Goal: Transaction & Acquisition: Subscribe to service/newsletter

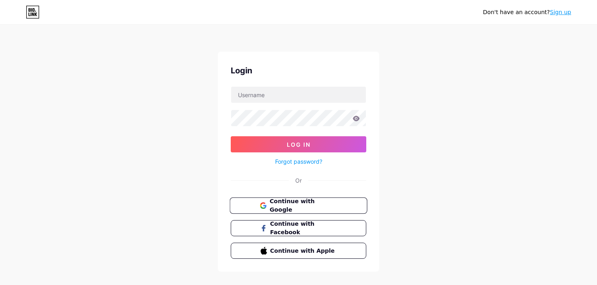
click at [315, 201] on span "Continue with Google" at bounding box center [302, 205] width 67 height 17
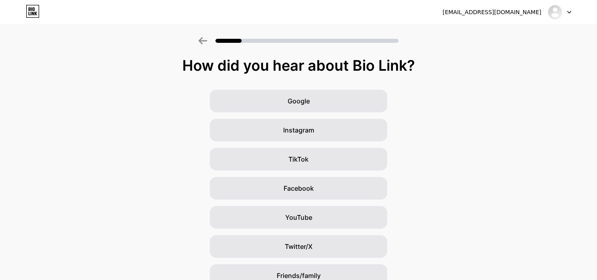
click at [334, 90] on div "Google" at bounding box center [299, 101] width 178 height 23
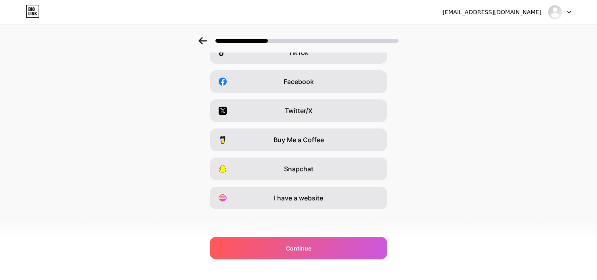
scroll to position [109, 0]
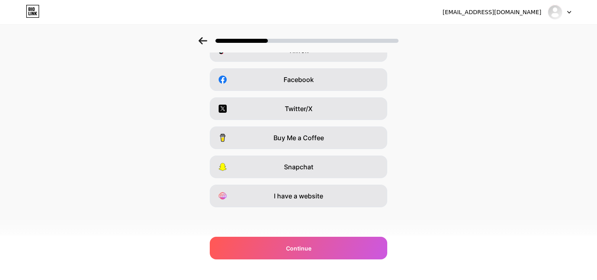
click at [288, 259] on div "alorainfo11@gmail.com Logout Link Copied Which platforms are you on? Instagram …" at bounding box center [298, 85] width 597 height 388
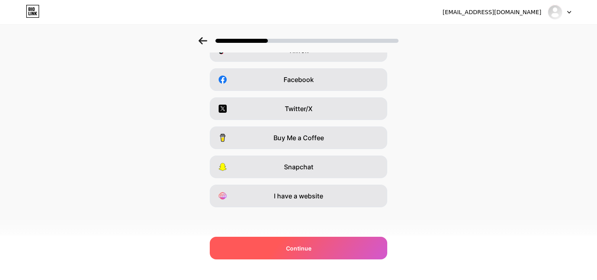
click at [291, 251] on span "Continue" at bounding box center [298, 248] width 25 height 8
click at [304, 249] on span "Continue" at bounding box center [298, 248] width 25 height 8
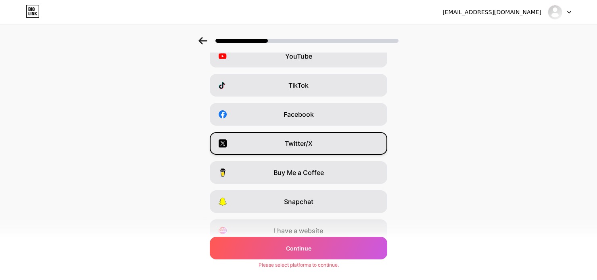
scroll to position [0, 0]
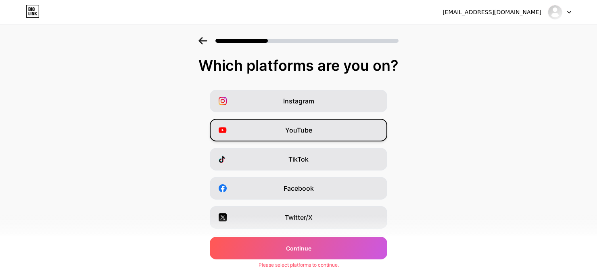
click at [297, 132] on span "YouTube" at bounding box center [298, 130] width 27 height 10
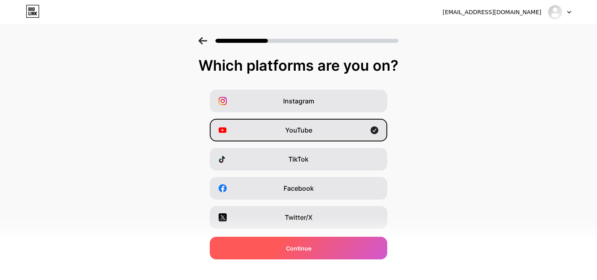
click at [325, 244] on div "Continue" at bounding box center [299, 247] width 178 height 23
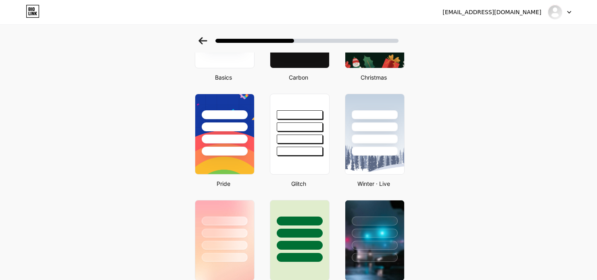
scroll to position [107, 0]
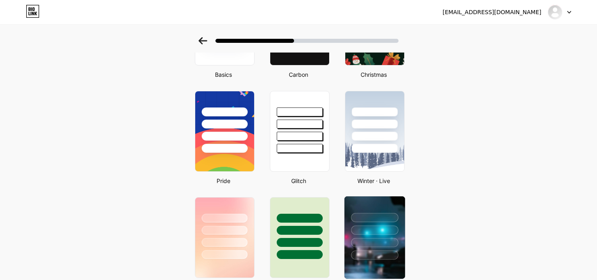
click at [379, 223] on div at bounding box center [375, 227] width 61 height 63
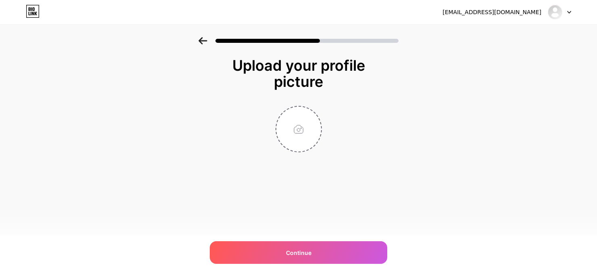
scroll to position [0, 0]
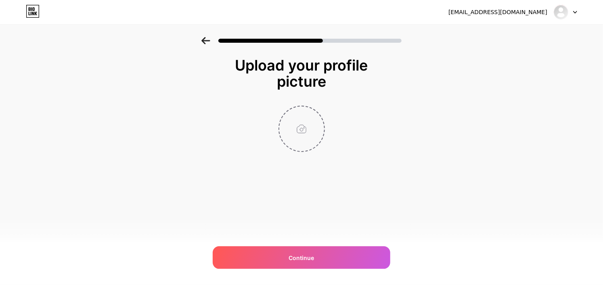
click at [304, 125] on input "file" at bounding box center [301, 129] width 45 height 45
click at [307, 125] on input "file" at bounding box center [301, 129] width 45 height 45
type input "C:\fakepath\изображение_2025-10-11_111212460.png"
click at [315, 246] on div "alorainfo11@gmail.com Logout Link Copied Upload your profile picture Continue" at bounding box center [301, 142] width 603 height 285
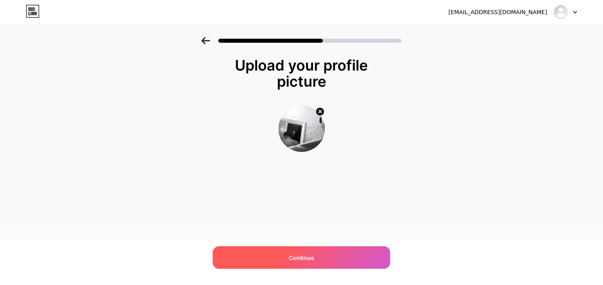
drag, startPoint x: 311, startPoint y: 256, endPoint x: 305, endPoint y: 255, distance: 5.5
click at [310, 256] on span "Continue" at bounding box center [301, 258] width 25 height 8
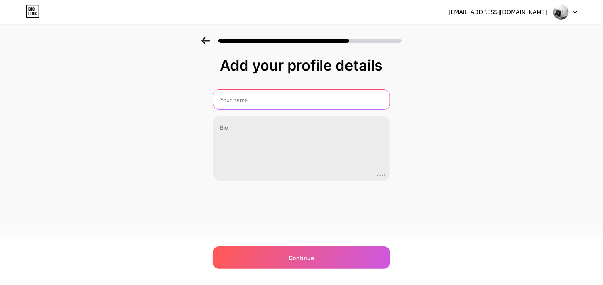
click at [355, 100] on input "text" at bounding box center [301, 99] width 177 height 19
type input "Ilya"
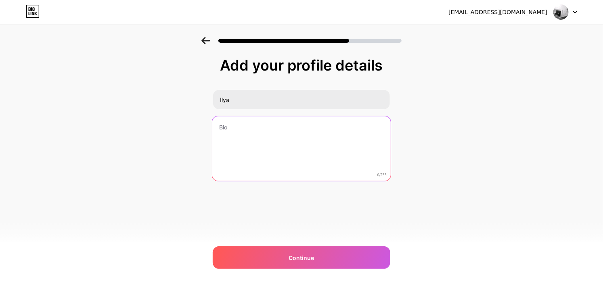
click at [319, 157] on textarea at bounding box center [301, 149] width 178 height 66
click at [234, 139] on textarea at bounding box center [301, 149] width 178 height 66
paste textarea "Обладаю опытом анализа и обработки данных. Внимателен к деталям, быстро осваива…"
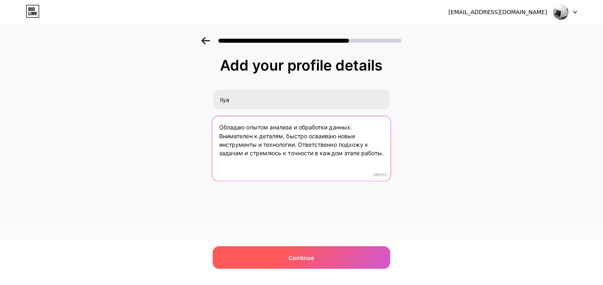
type textarea "Обладаю опытом анализа и обработки данных. Внимателен к деталям, быстро осваива…"
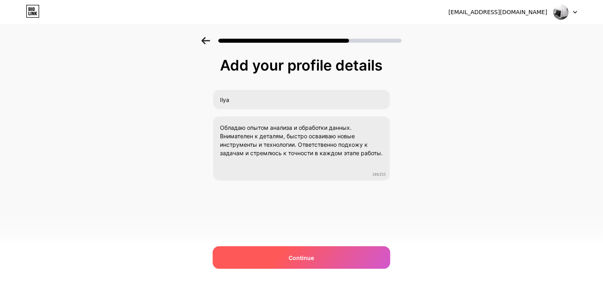
click at [255, 258] on div "Continue" at bounding box center [302, 257] width 178 height 23
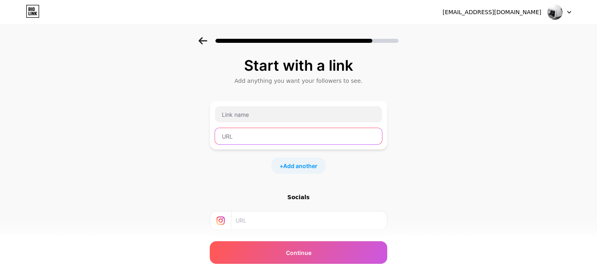
click at [252, 136] on input "text" at bounding box center [298, 136] width 167 height 16
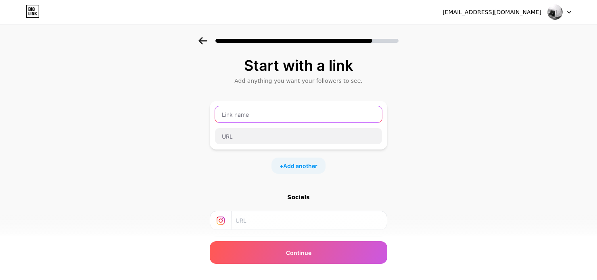
click at [257, 111] on input "text" at bounding box center [298, 114] width 167 height 16
type input "Портфолио"
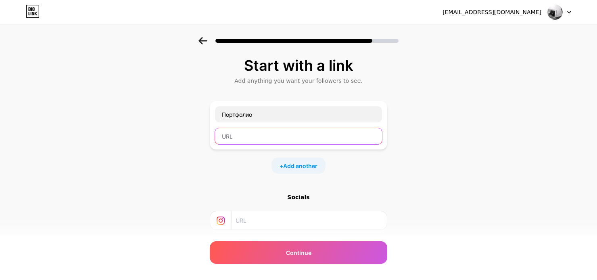
click at [252, 142] on input "text" at bounding box center [298, 136] width 167 height 16
paste input "https://drive.google.com/file/d/1ATgnl0T_k15y_y8fb9CNAp86fiAveDqR/view?usp=shar…"
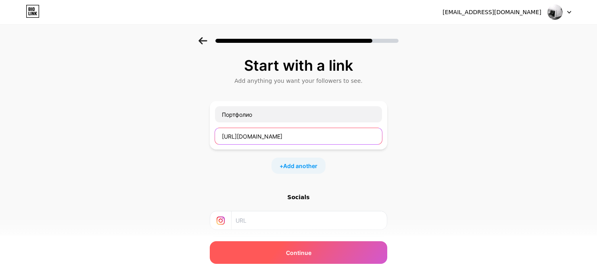
type input "https://drive.google.com/file/d/1ATgnl0T_k15y_y8fb9CNAp86fiAveDqR/view?usp=shar…"
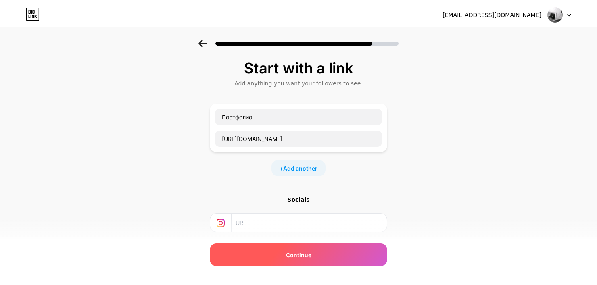
scroll to position [0, 0]
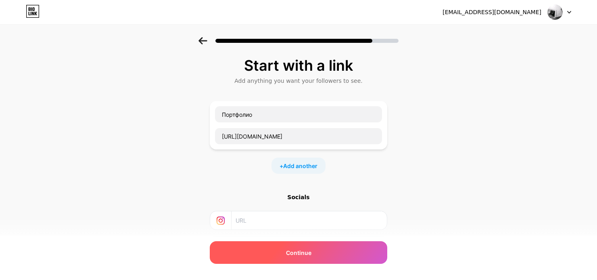
click at [282, 246] on div "Continue" at bounding box center [299, 252] width 178 height 23
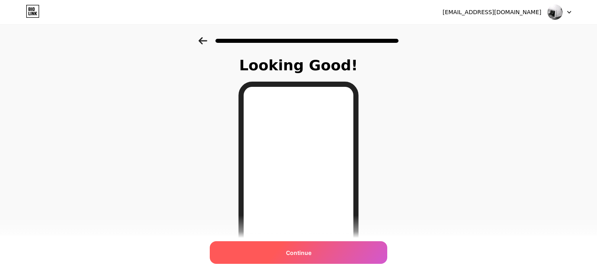
drag, startPoint x: 312, startPoint y: 253, endPoint x: 322, endPoint y: 254, distance: 10.6
click at [311, 253] on span "Continue" at bounding box center [298, 252] width 25 height 8
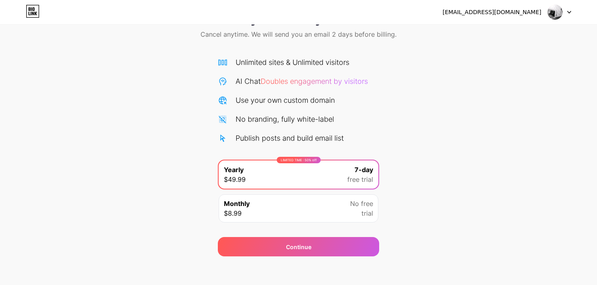
scroll to position [39, 0]
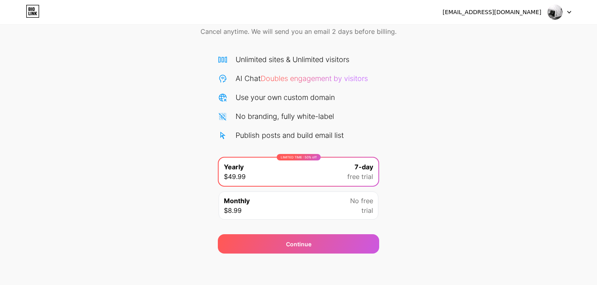
click at [303, 206] on div "Monthly $8.99 No free trial" at bounding box center [299, 206] width 160 height 28
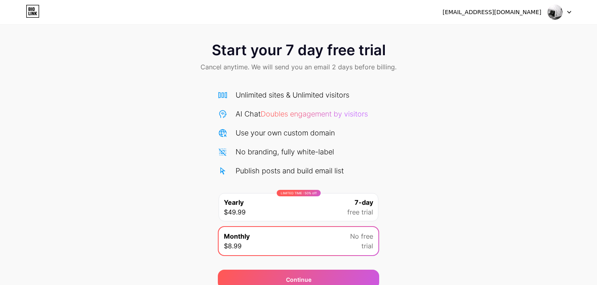
scroll to position [0, 0]
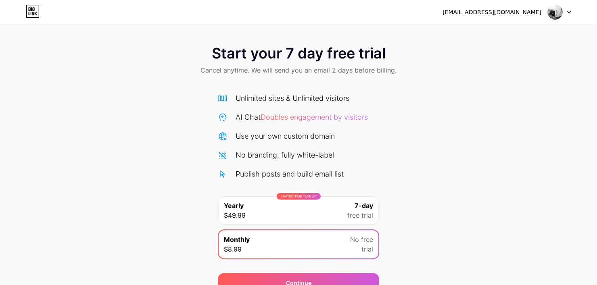
click at [568, 9] on div at bounding box center [559, 12] width 23 height 15
click at [338, 58] on span "Start your 7 day free trial" at bounding box center [299, 53] width 174 height 16
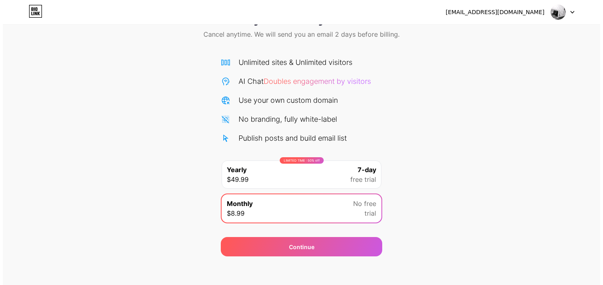
scroll to position [39, 0]
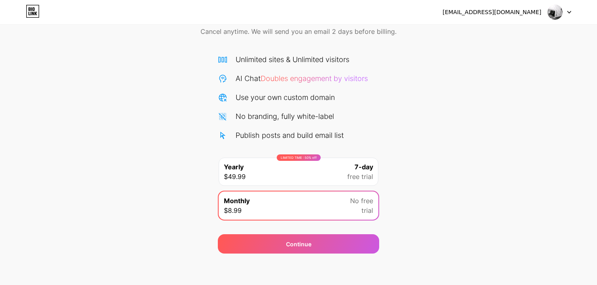
click at [329, 177] on div "LIMITED TIME : 50% off Yearly $49.99 7-day free trial" at bounding box center [299, 172] width 160 height 28
click at [317, 231] on div "Continue" at bounding box center [298, 239] width 161 height 29
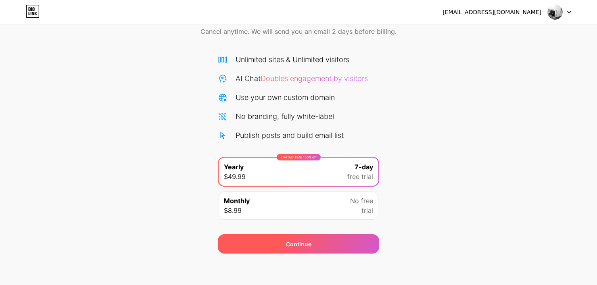
click at [315, 237] on div "Continue" at bounding box center [298, 243] width 161 height 19
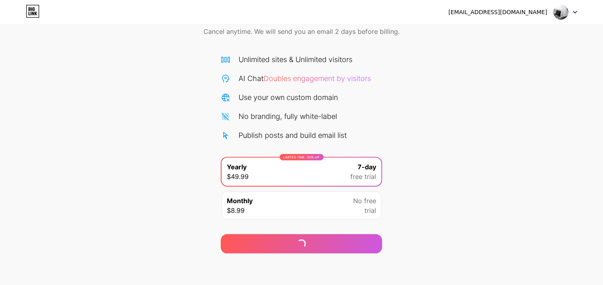
click at [574, 9] on div at bounding box center [564, 12] width 23 height 15
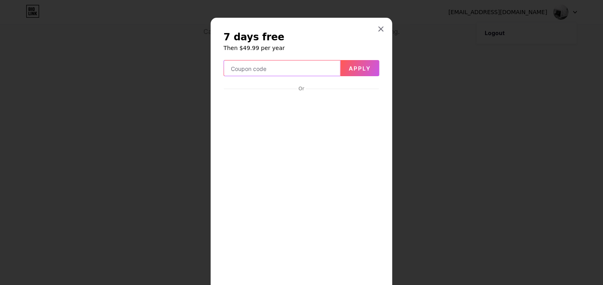
click at [303, 67] on input "text" at bounding box center [282, 69] width 116 height 16
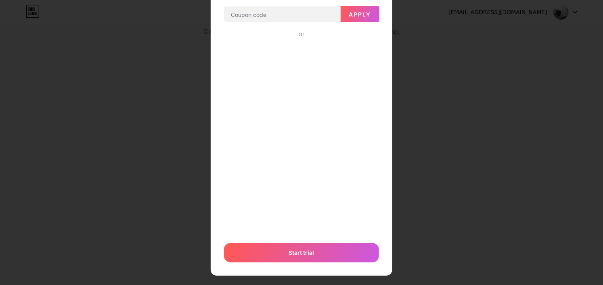
scroll to position [62, 0]
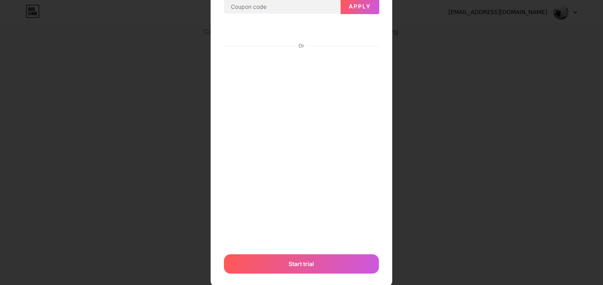
drag, startPoint x: 315, startPoint y: 93, endPoint x: 265, endPoint y: 45, distance: 69.3
click at [265, 45] on div "Or" at bounding box center [301, 46] width 155 height 6
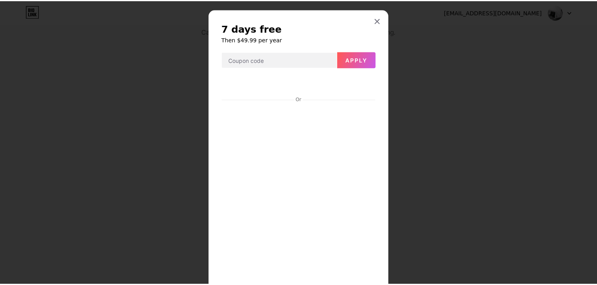
scroll to position [0, 0]
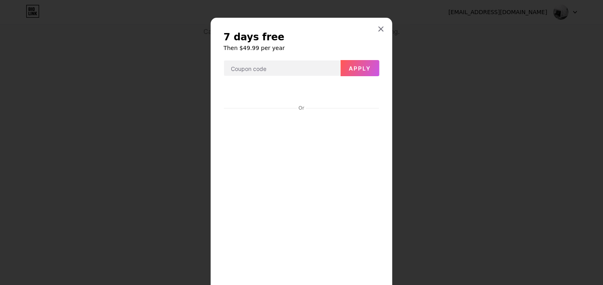
click at [385, 29] on div "7 days free Then $49.99 per year Apply Or Start trial" at bounding box center [302, 178] width 182 height 320
click at [380, 28] on icon at bounding box center [381, 29] width 6 height 6
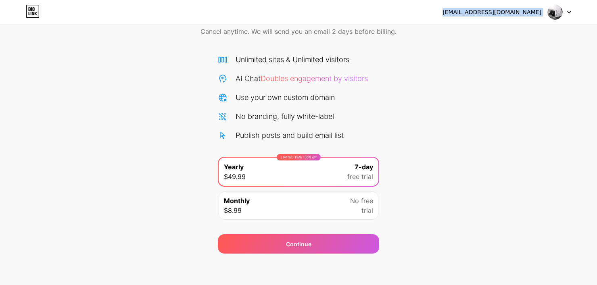
drag, startPoint x: 48, startPoint y: 13, endPoint x: 62, endPoint y: 35, distance: 25.8
click at [62, 35] on div "alorainfo11@gmail.com Logout Link Copied Start your 7 day free trial Cancel any…" at bounding box center [298, 107] width 597 height 292
click at [29, 11] on icon at bounding box center [30, 9] width 2 height 4
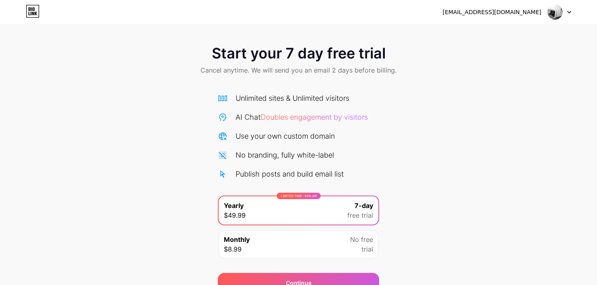
click at [368, 238] on span "No free" at bounding box center [361, 240] width 23 height 10
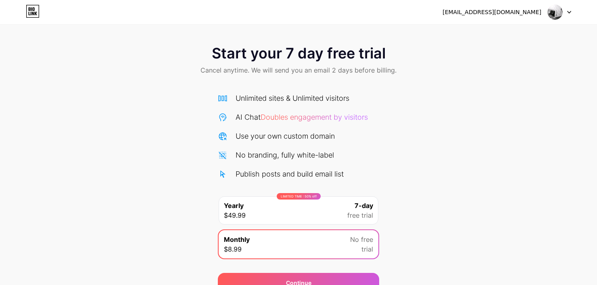
click at [367, 221] on div "LIMITED TIME : 50% off Yearly $49.99 7-day free trial" at bounding box center [299, 210] width 160 height 28
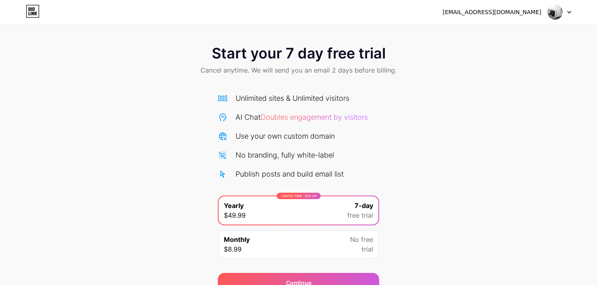
click at [365, 231] on div "Monthly $8.99 No free trial" at bounding box center [299, 244] width 160 height 28
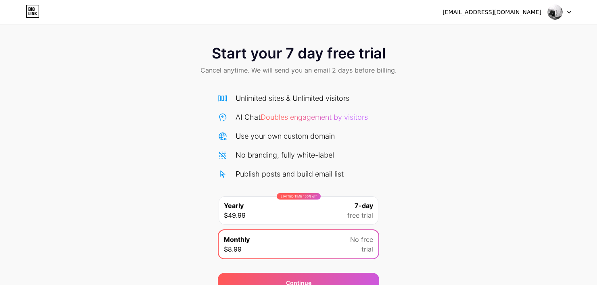
click at [367, 203] on span "7-day" at bounding box center [364, 206] width 19 height 10
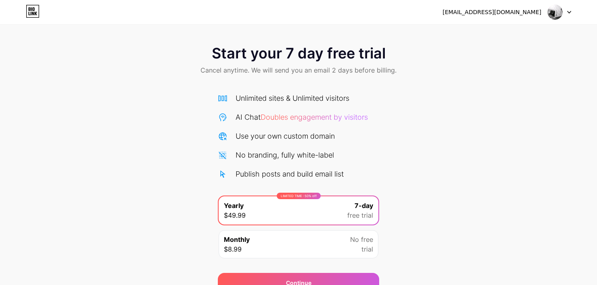
click at [361, 228] on div "LIMITED TIME : 50% off Yearly $49.99 7-day free trial Monthly $8.99 No free tri…" at bounding box center [298, 230] width 161 height 68
click at [359, 238] on span "No free" at bounding box center [361, 240] width 23 height 10
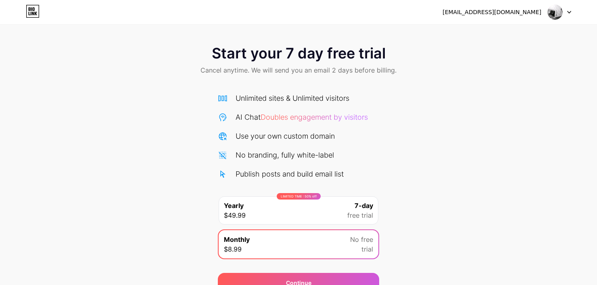
click at [360, 219] on span "free trial" at bounding box center [360, 216] width 26 height 10
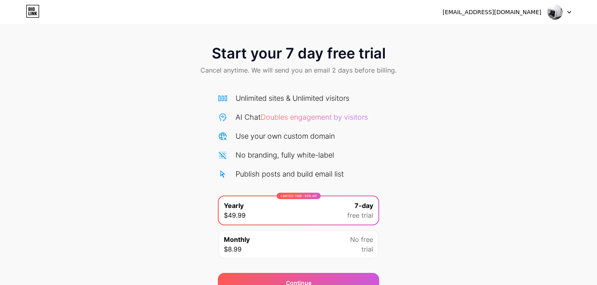
click at [361, 232] on div "Monthly $8.99 No free trial" at bounding box center [299, 244] width 160 height 28
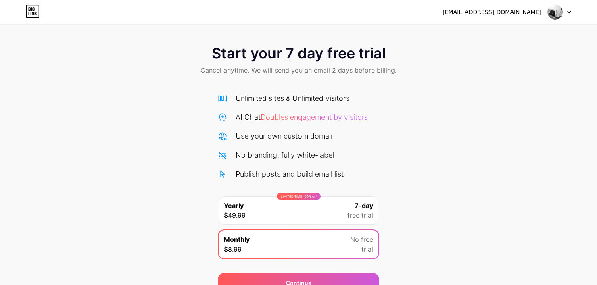
click at [567, 8] on div at bounding box center [559, 12] width 23 height 15
click at [509, 17] on div "[EMAIL_ADDRESS][DOMAIN_NAME]" at bounding box center [507, 12] width 129 height 15
click at [493, 8] on div "[EMAIL_ADDRESS][DOMAIN_NAME]" at bounding box center [492, 12] width 99 height 8
